Goal: Information Seeking & Learning: Learn about a topic

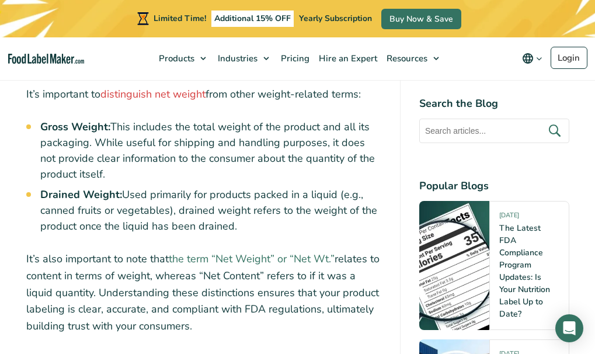
scroll to position [1460, 0]
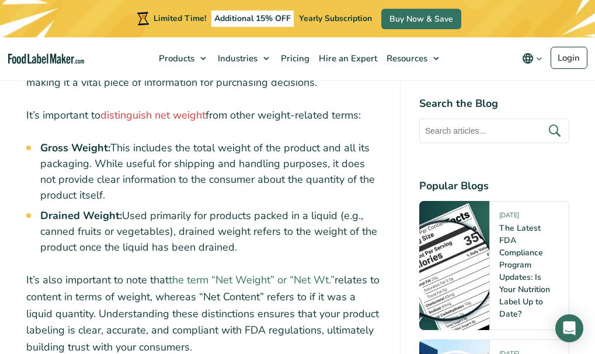
click at [249, 273] on link "the term “Net Weight” or “Net Wt.”" at bounding box center [252, 280] width 166 height 14
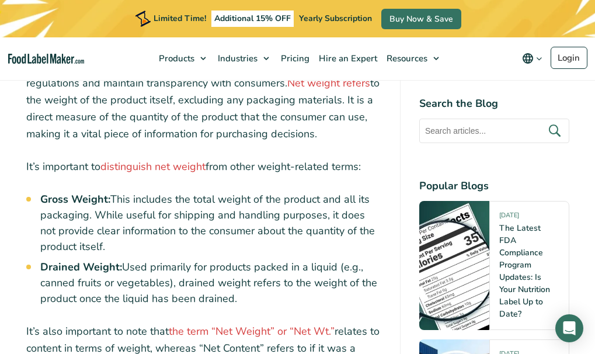
scroll to position [1402, 0]
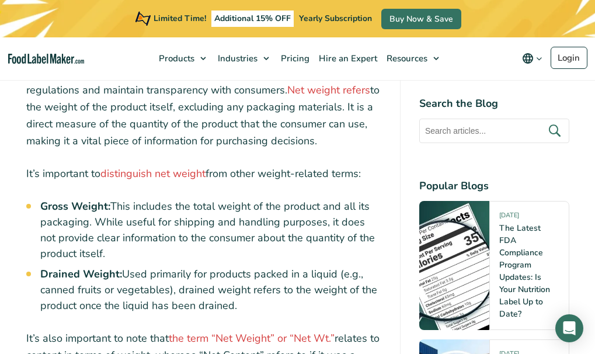
click at [27, 165] on p "It’s important to distinguish net weight from other weight-related terms:" at bounding box center [203, 173] width 355 height 17
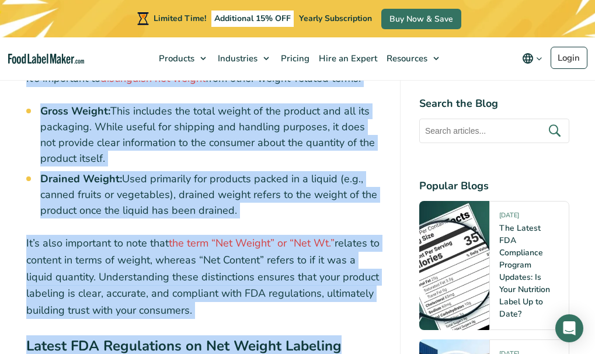
scroll to position [1509, 0]
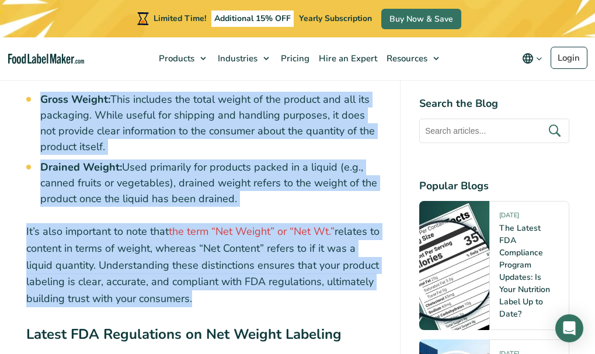
drag, startPoint x: 27, startPoint y: 156, endPoint x: 308, endPoint y: 280, distance: 307.0
copy div "It’s important to distinguish net weight from other weight-related terms: Gross…"
click at [362, 159] on li "Drained Weight: Used primarily for products packed in a liquid (e.g., canned fr…" at bounding box center [210, 182] width 341 height 47
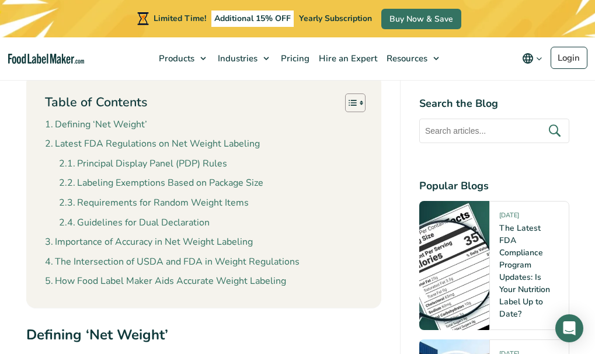
scroll to position [925, 0]
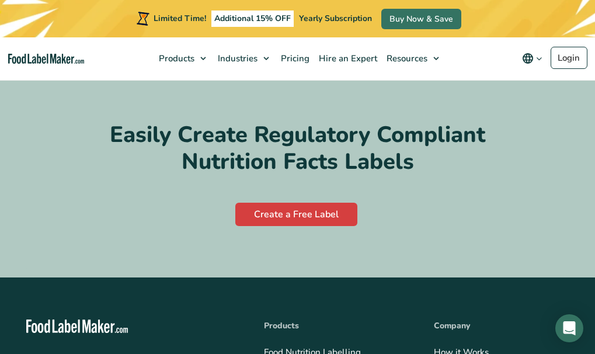
scroll to position [5783, 0]
